Goal: Information Seeking & Learning: Check status

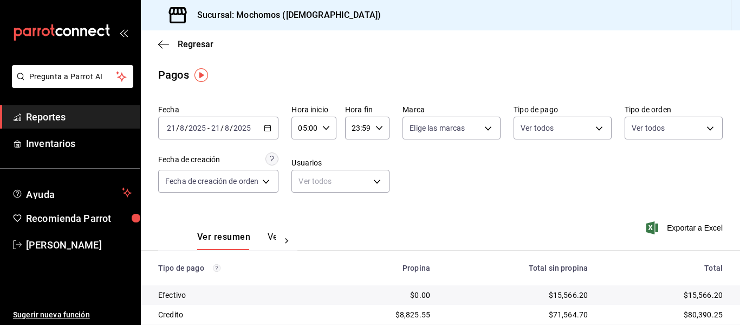
click at [376, 127] on \(Stroke\) "button" at bounding box center [379, 128] width 7 height 4
click at [362, 153] on button "04" at bounding box center [355, 156] width 17 height 22
type input "04:59"
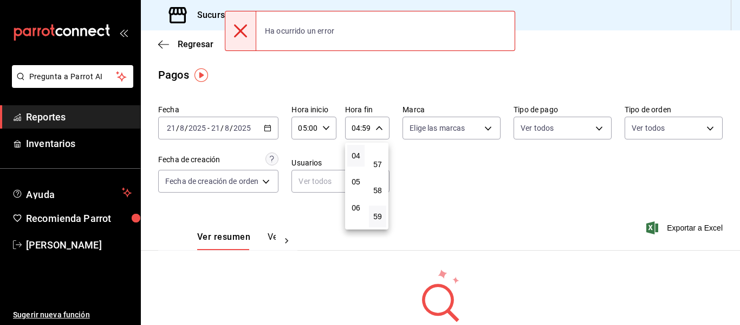
drag, startPoint x: 276, startPoint y: 127, endPoint x: 267, endPoint y: 128, distance: 9.2
click at [275, 127] on div at bounding box center [370, 162] width 740 height 325
click at [267, 128] on div "00 01 02 03 04 05 06 07 08 09 10 11 12 13 14 15 16 17 18 19 20 21 22 23 00 01 0…" at bounding box center [370, 163] width 740 height 321
click at [267, 128] on icon "button" at bounding box center [268, 128] width 8 height 8
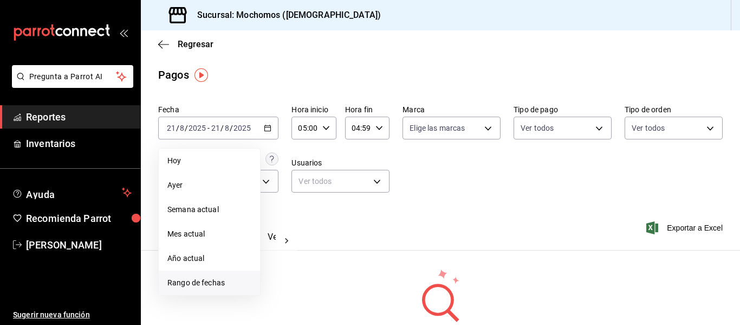
click at [197, 278] on span "Rango de fechas" at bounding box center [209, 282] width 84 height 11
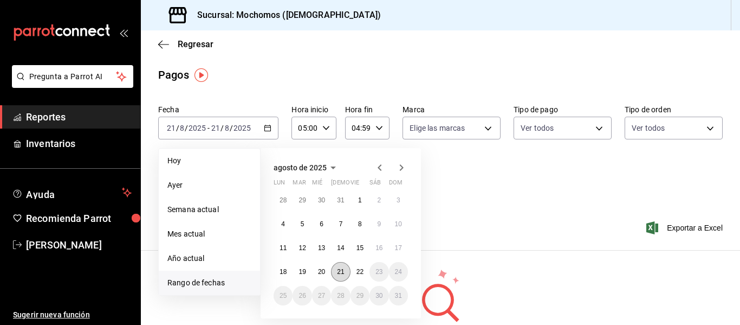
click at [343, 269] on abbr "21" at bounding box center [340, 272] width 7 height 8
click at [357, 273] on abbr "22" at bounding box center [360, 272] width 7 height 8
type input "00:00"
type input "23:59"
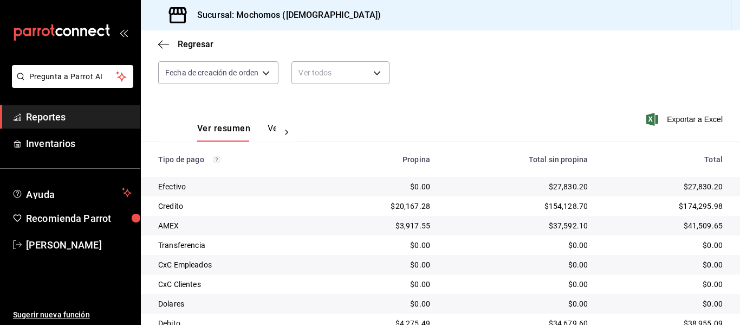
scroll to position [154, 0]
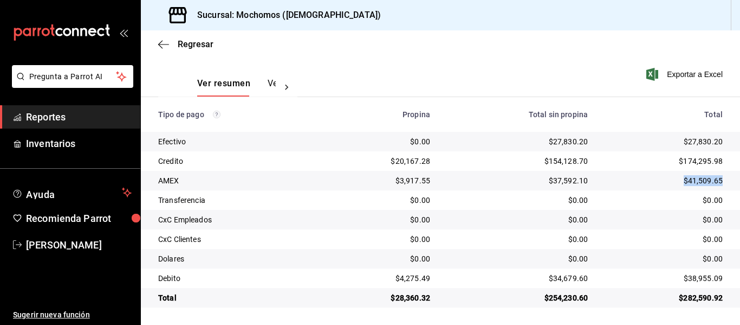
drag, startPoint x: 722, startPoint y: 179, endPoint x: 659, endPoint y: 177, distance: 63.5
click at [659, 177] on td "$41,509.65" at bounding box center [669, 181] width 144 height 20
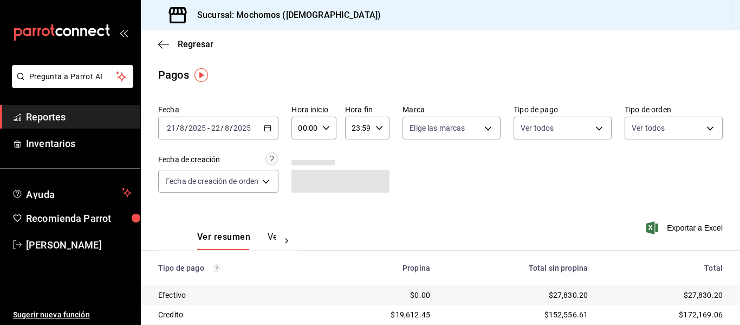
click at [327, 125] on icon "button" at bounding box center [327, 128] width 8 height 8
click at [310, 179] on button "05" at bounding box center [303, 177] width 17 height 22
type input "05:00"
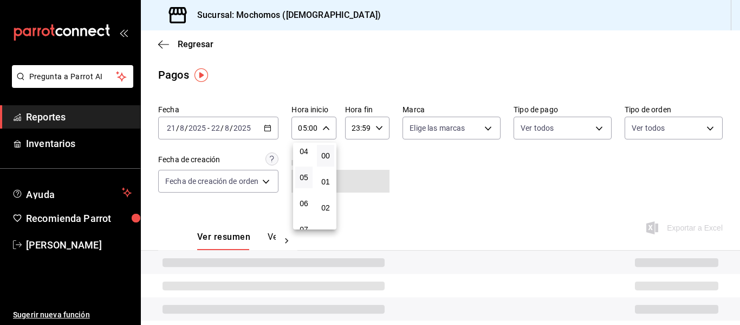
click at [359, 127] on div at bounding box center [370, 162] width 740 height 325
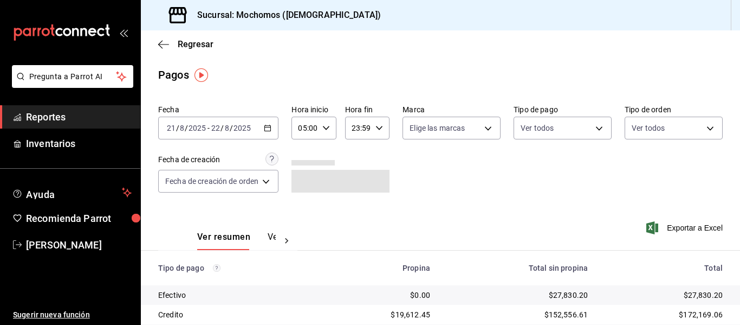
click at [359, 127] on input "23:59" at bounding box center [358, 128] width 26 height 22
click at [354, 210] on span "04" at bounding box center [356, 209] width 4 height 9
type input "04:59"
click at [403, 56] on div at bounding box center [370, 162] width 740 height 325
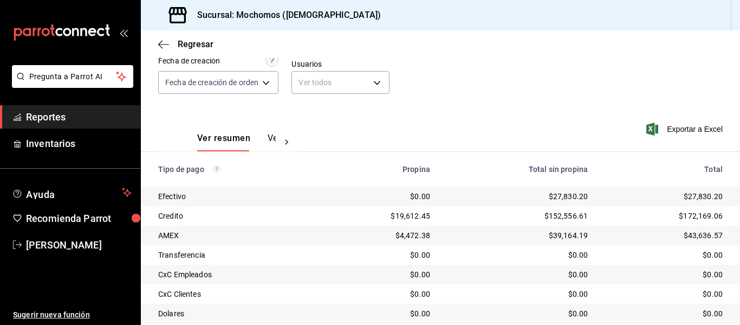
scroll to position [108, 0]
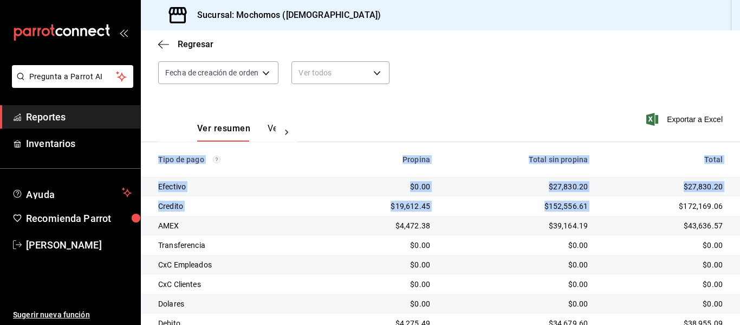
drag, startPoint x: 669, startPoint y: 201, endPoint x: 734, endPoint y: 213, distance: 65.7
click at [734, 213] on div "Regresar Pagos Fecha [DATE] [DATE] - [DATE] [DATE] Hora inicio 05:00 Hora inici…" at bounding box center [441, 177] width 600 height 294
click at [716, 208] on td "$172,169.06" at bounding box center [669, 206] width 144 height 20
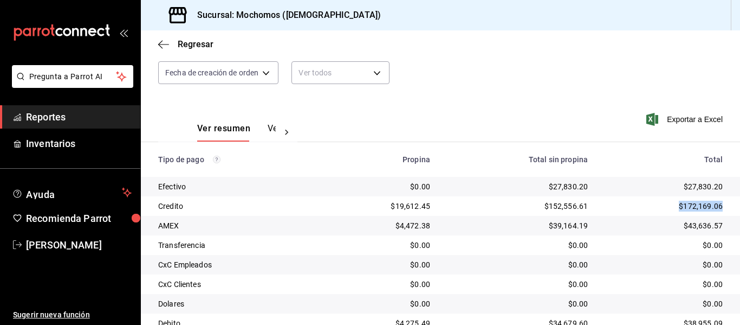
drag, startPoint x: 719, startPoint y: 205, endPoint x: 655, endPoint y: 203, distance: 64.5
click at [655, 203] on td "$172,169.06" at bounding box center [669, 206] width 144 height 20
copy div "$172,169.06"
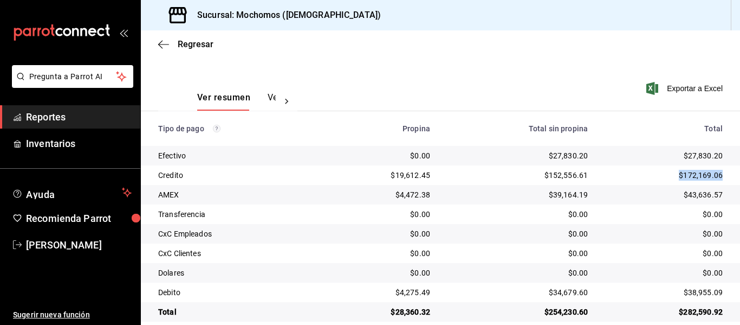
scroll to position [154, 0]
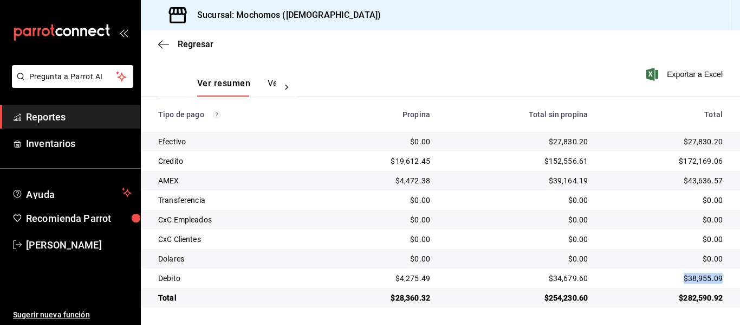
drag, startPoint x: 674, startPoint y: 277, endPoint x: 719, endPoint y: 279, distance: 45.0
click at [719, 279] on td "$38,955.09" at bounding box center [669, 278] width 144 height 20
copy div "$38,955.09"
